Goal: Find specific page/section: Find specific page/section

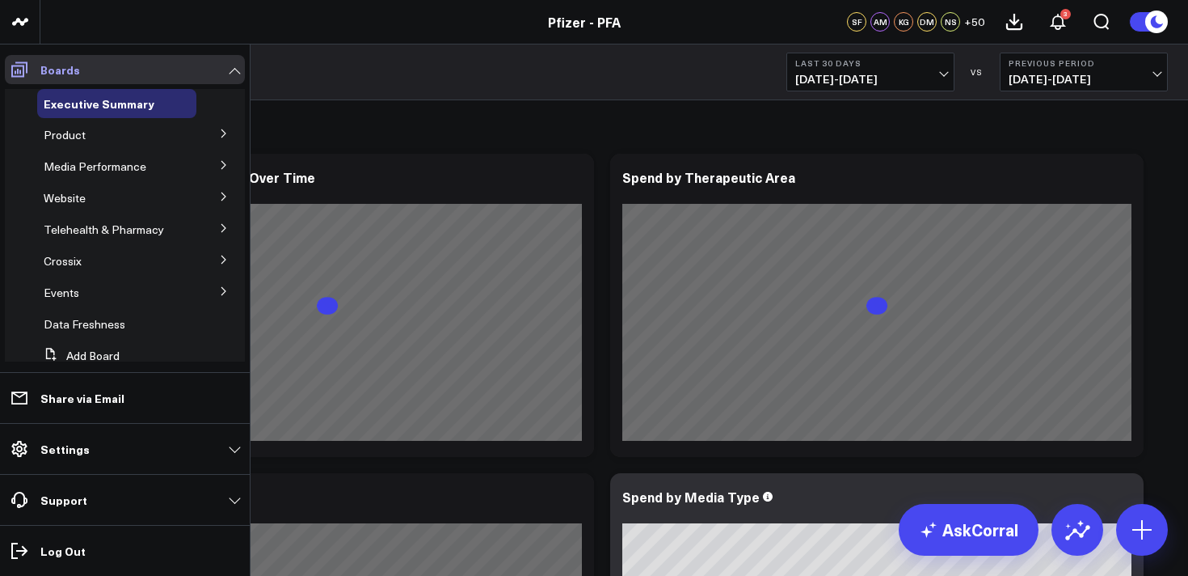
click at [21, 67] on icon at bounding box center [19, 69] width 19 height 19
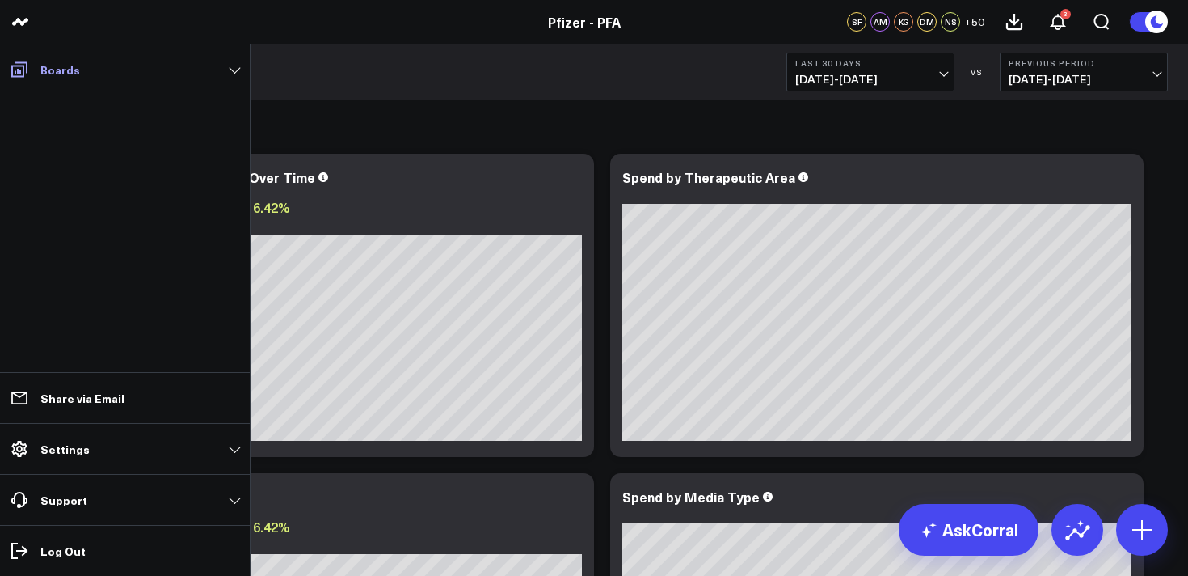
click at [32, 70] on span at bounding box center [19, 69] width 29 height 29
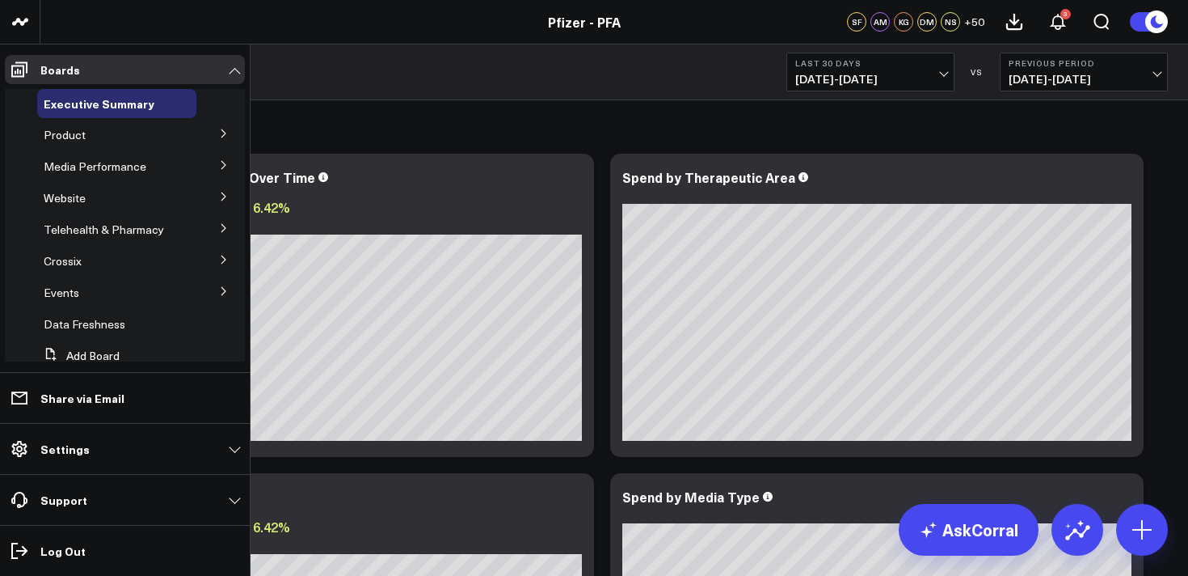
click at [219, 132] on icon at bounding box center [224, 134] width 10 height 10
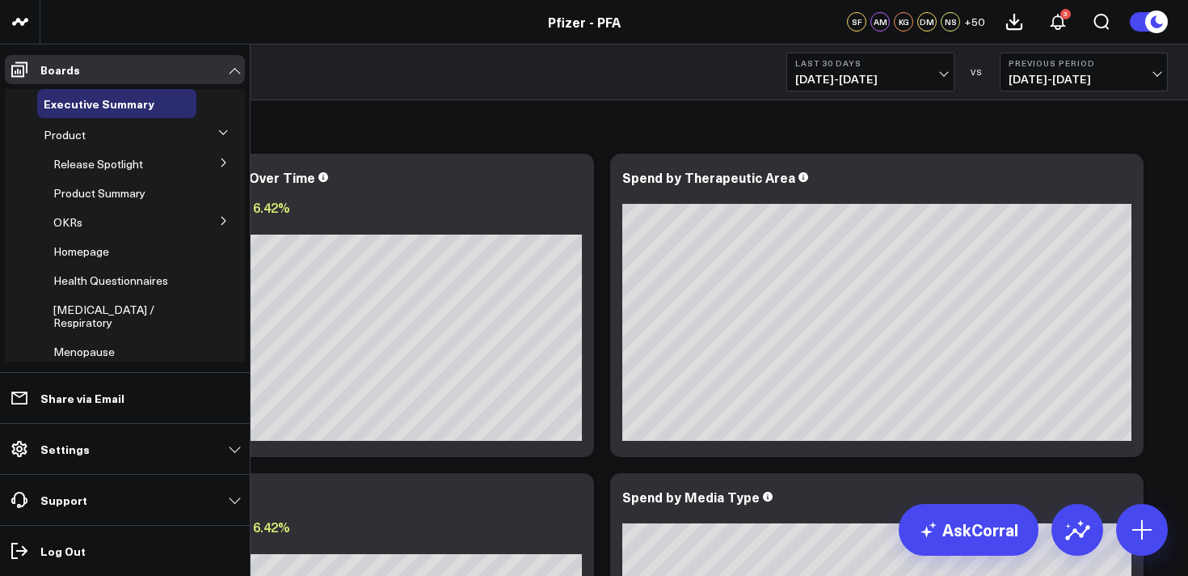
click at [219, 163] on icon at bounding box center [224, 163] width 10 height 10
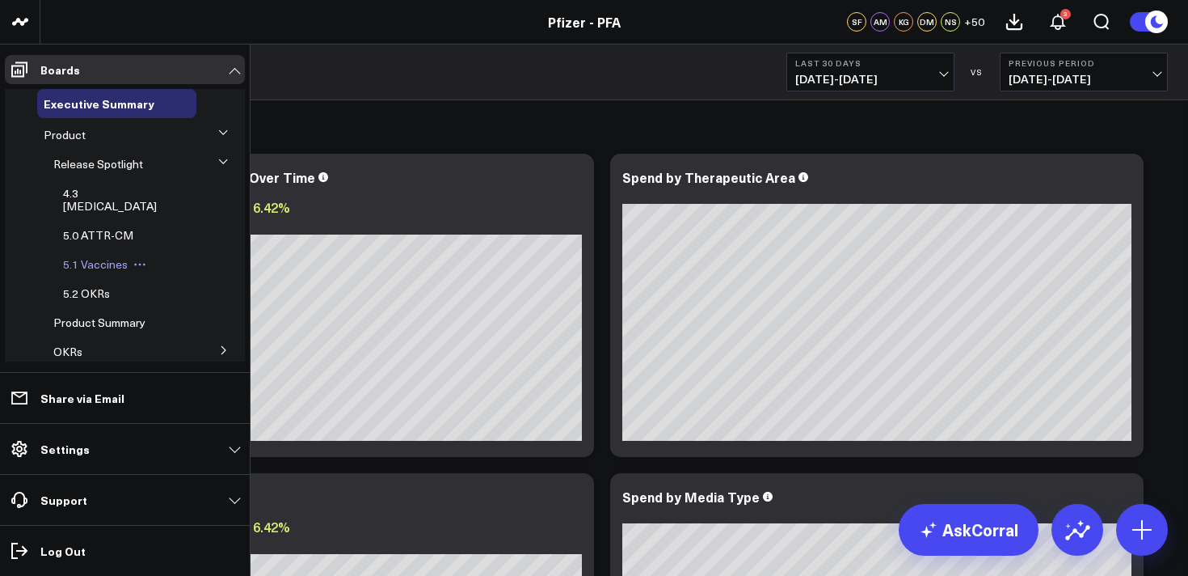
click at [105, 256] on span "5.1 Vaccines" at bounding box center [95, 263] width 65 height 15
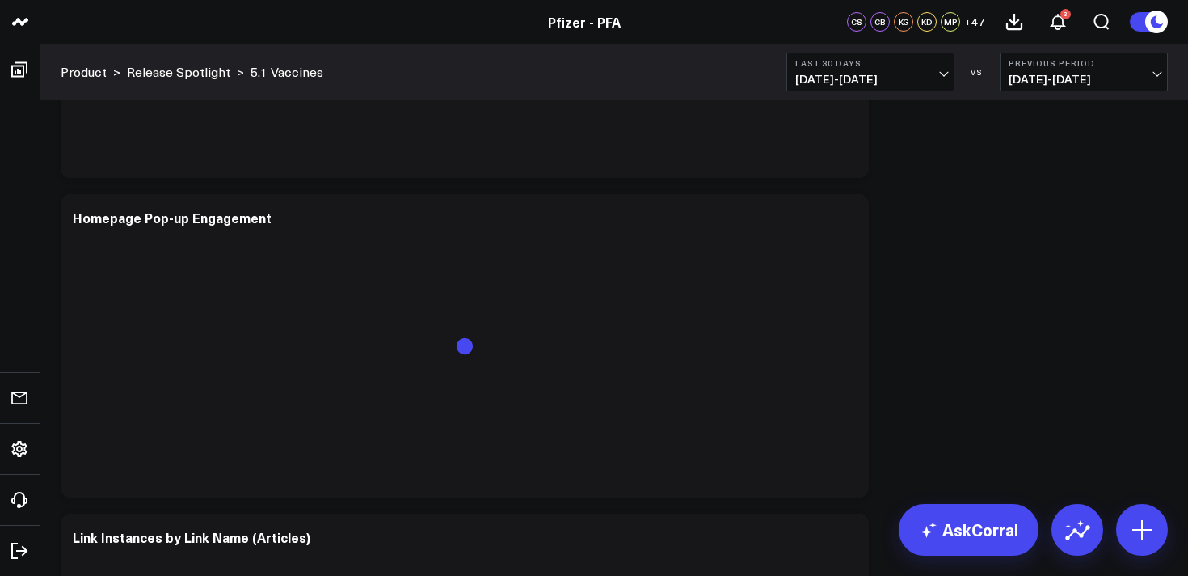
scroll to position [3484, 0]
